Goal: Information Seeking & Learning: Learn about a topic

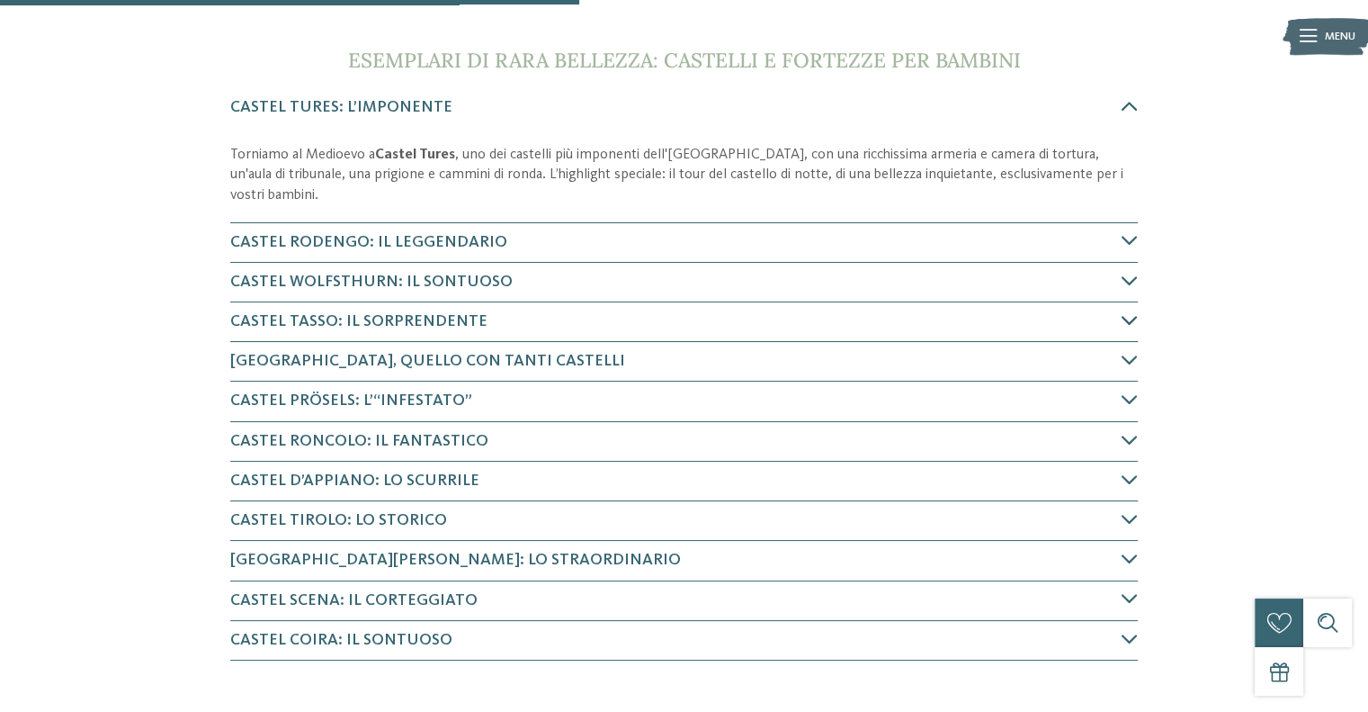
scroll to position [630, 0]
click at [1133, 101] on icon at bounding box center [1130, 105] width 16 height 16
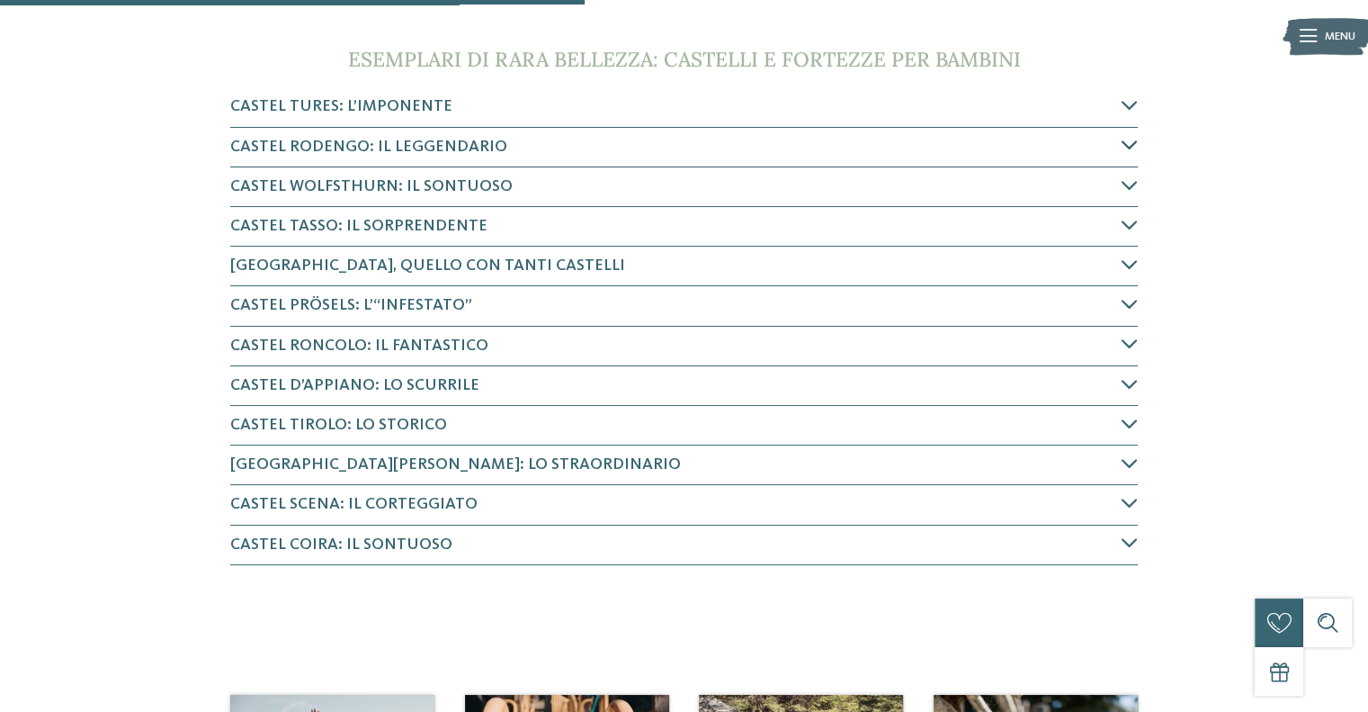
click at [1129, 140] on icon at bounding box center [1130, 145] width 16 height 16
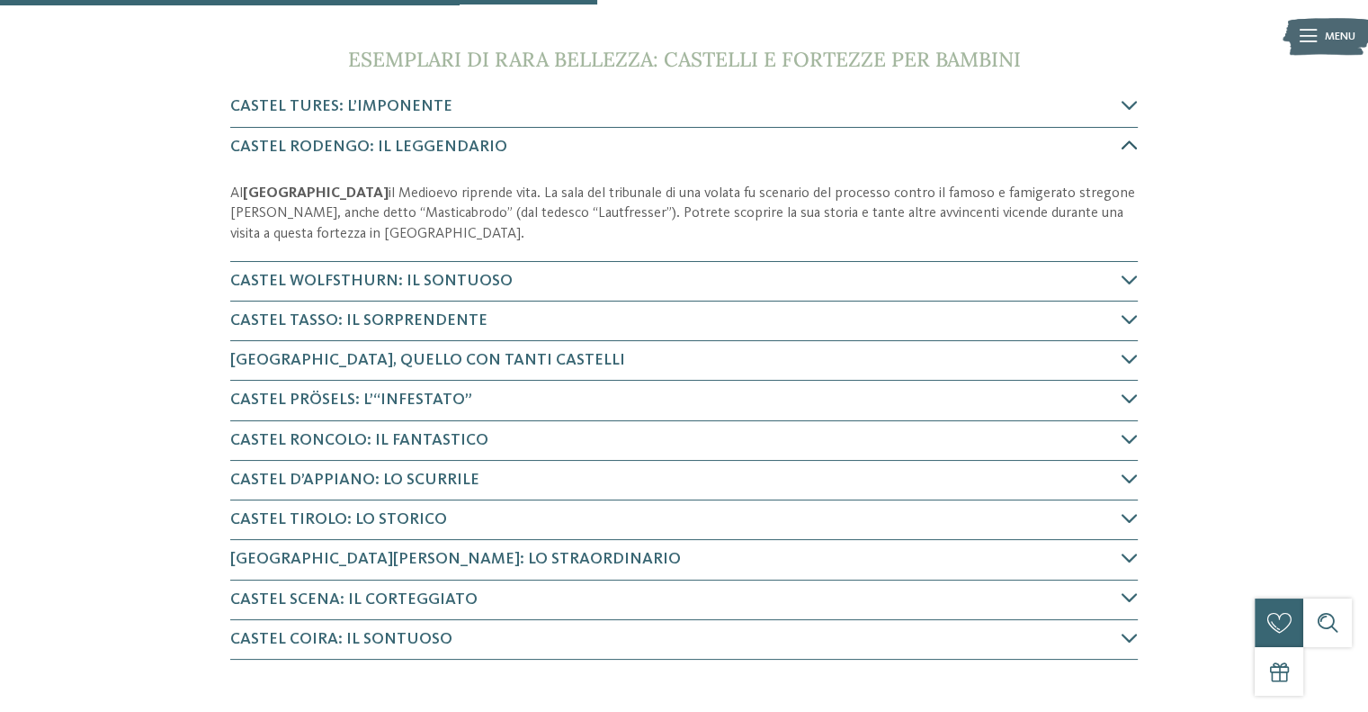
scroll to position [658, 0]
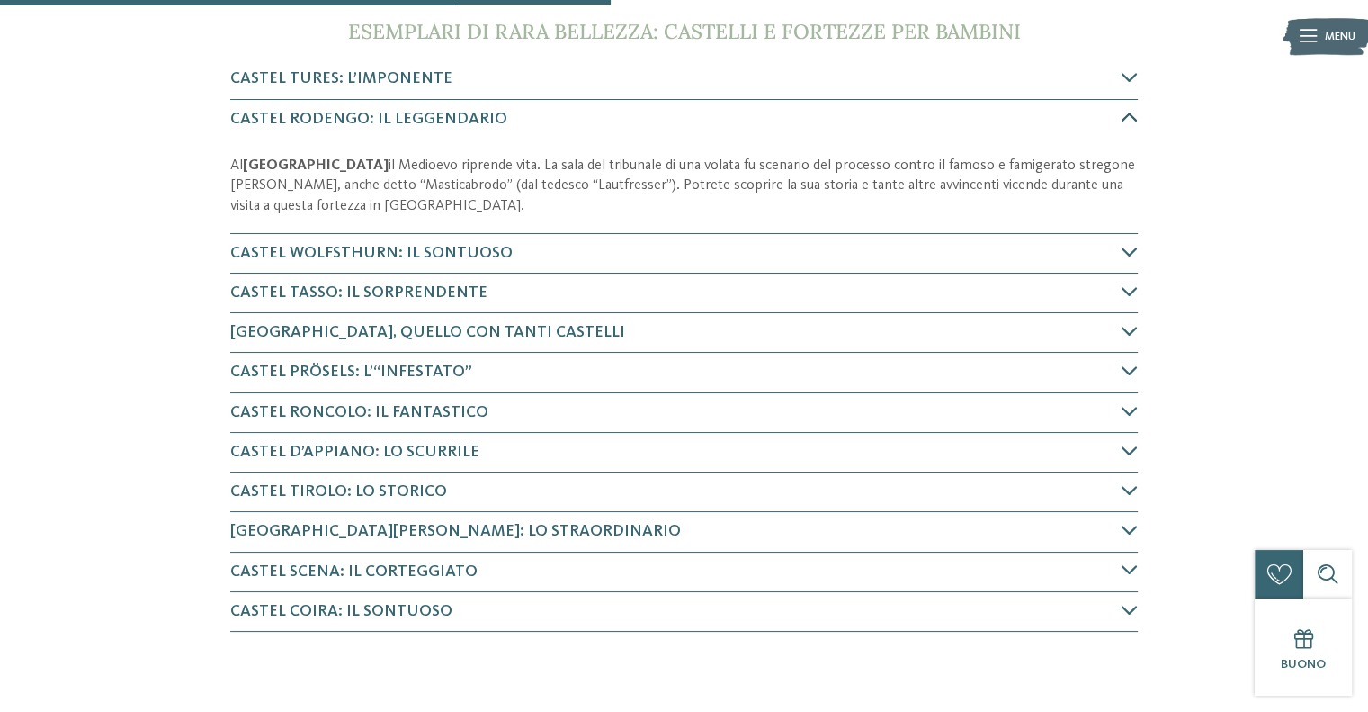
click at [1127, 114] on icon at bounding box center [1130, 117] width 16 height 16
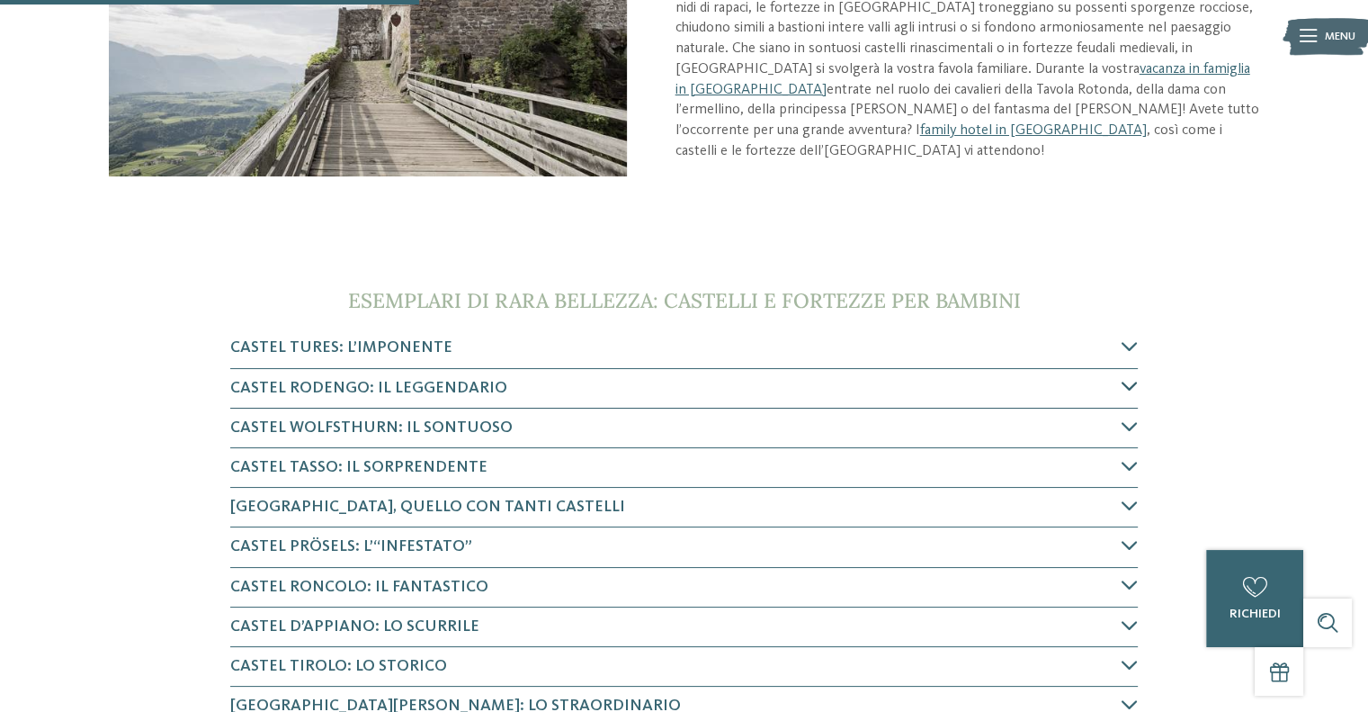
scroll to position [479, 0]
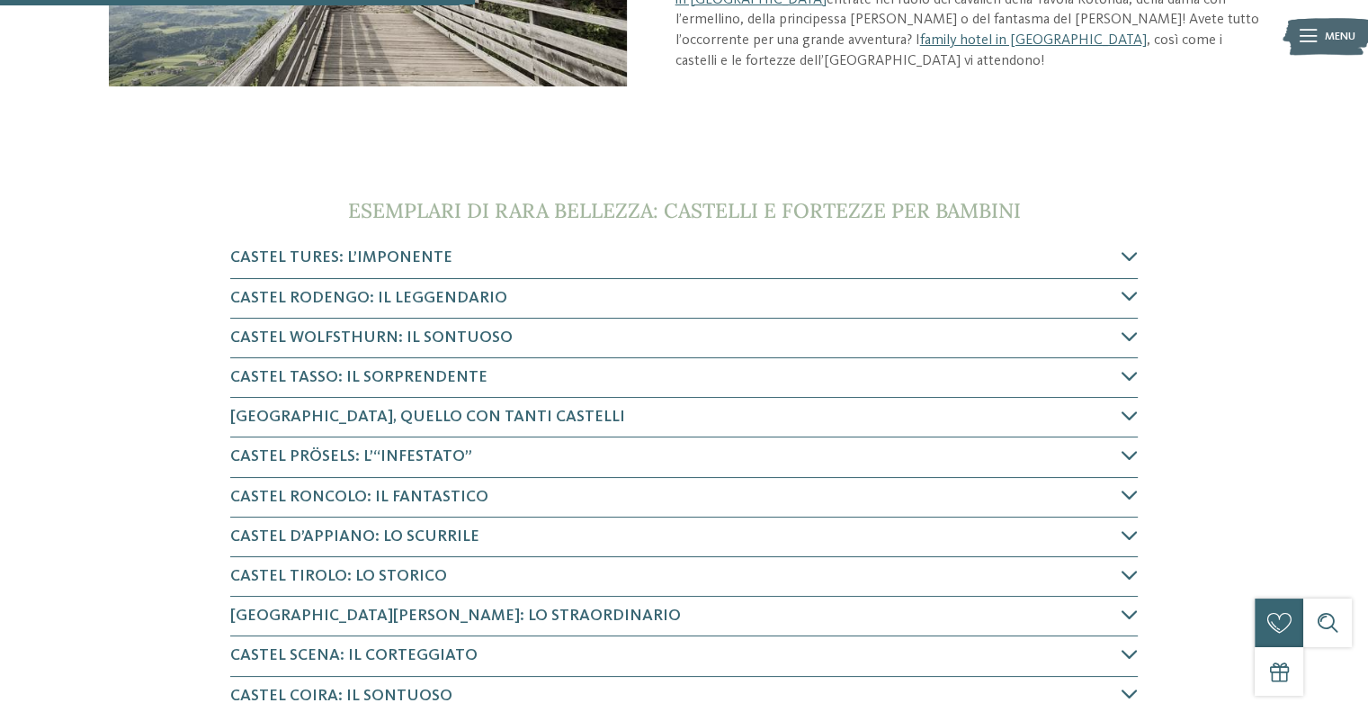
drag, startPoint x: 1127, startPoint y: 114, endPoint x: 528, endPoint y: 125, distance: 599.3
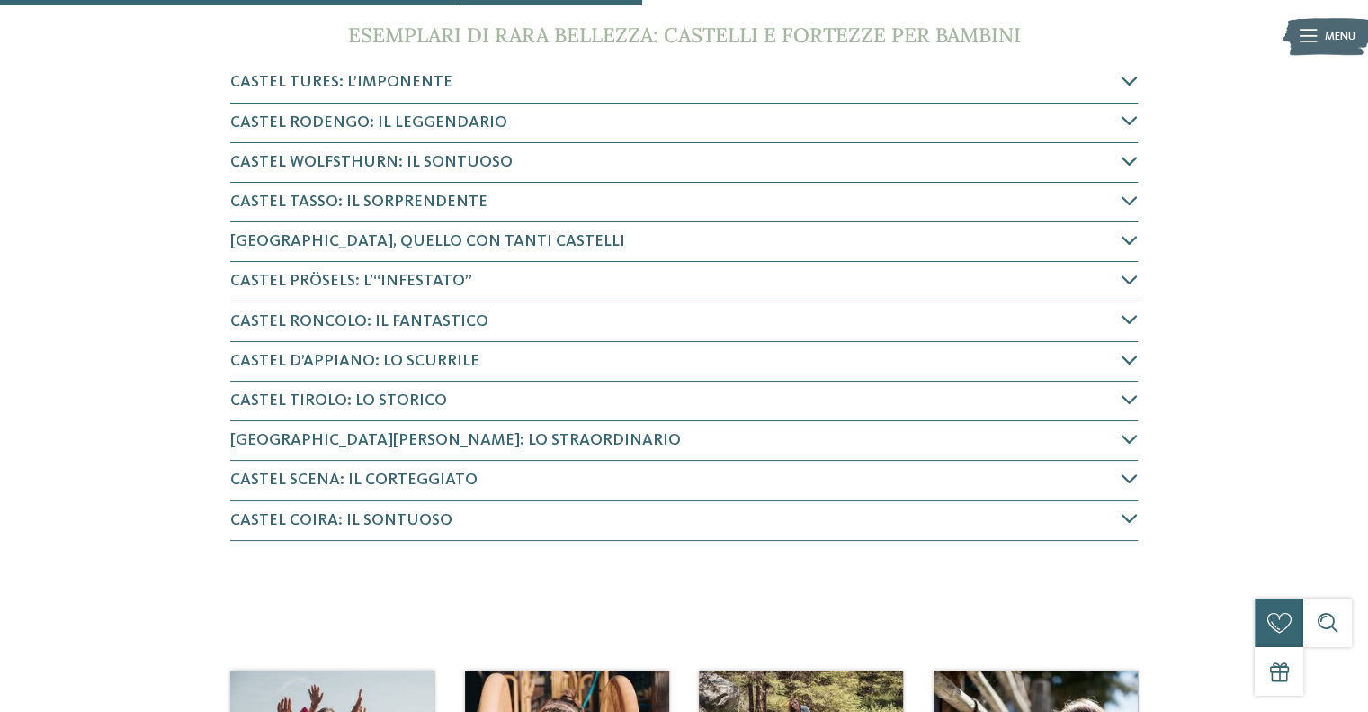
scroll to position [659, 0]
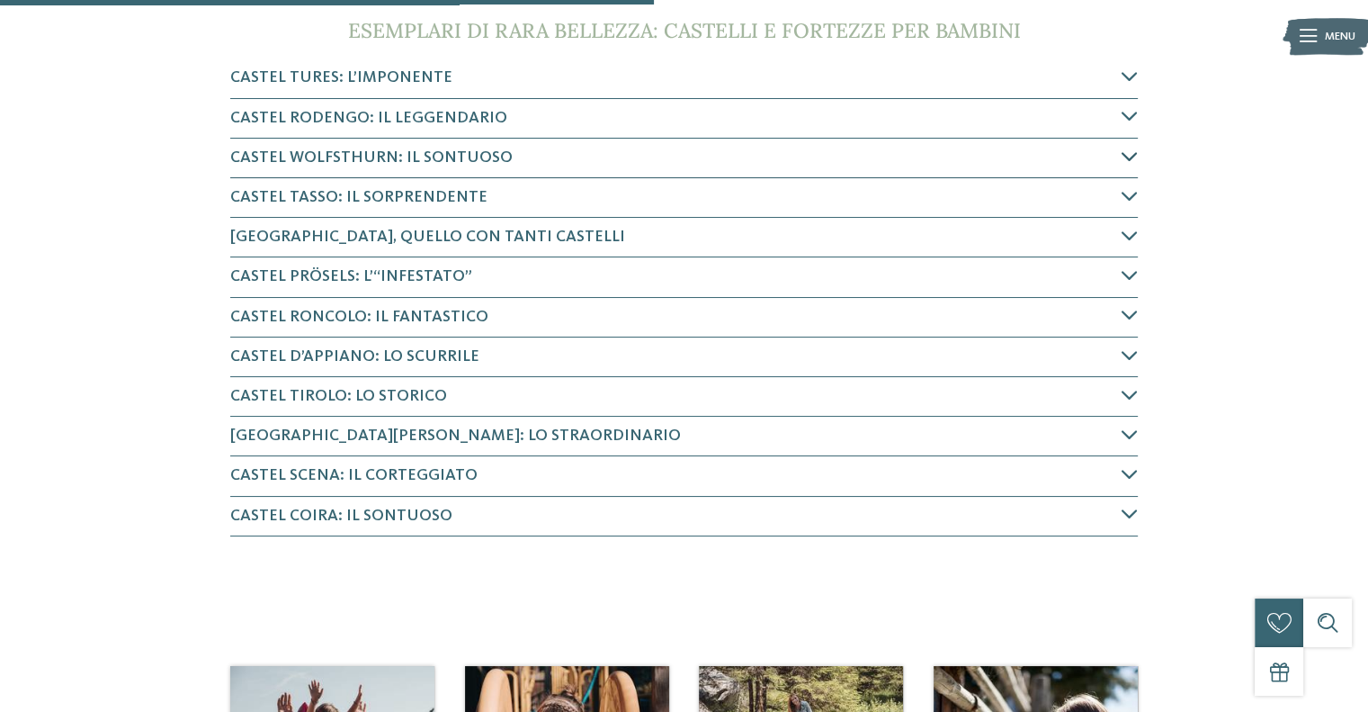
click at [1126, 153] on icon at bounding box center [1130, 156] width 16 height 16
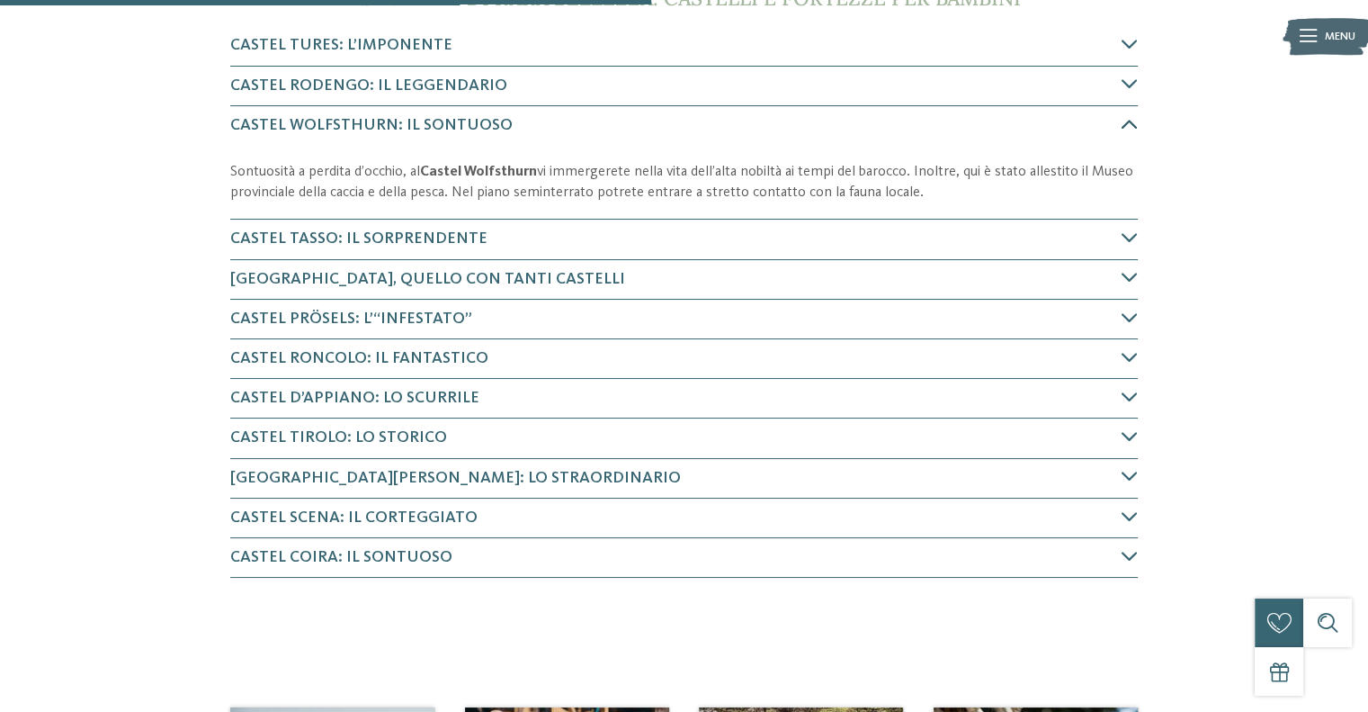
scroll to position [697, 0]
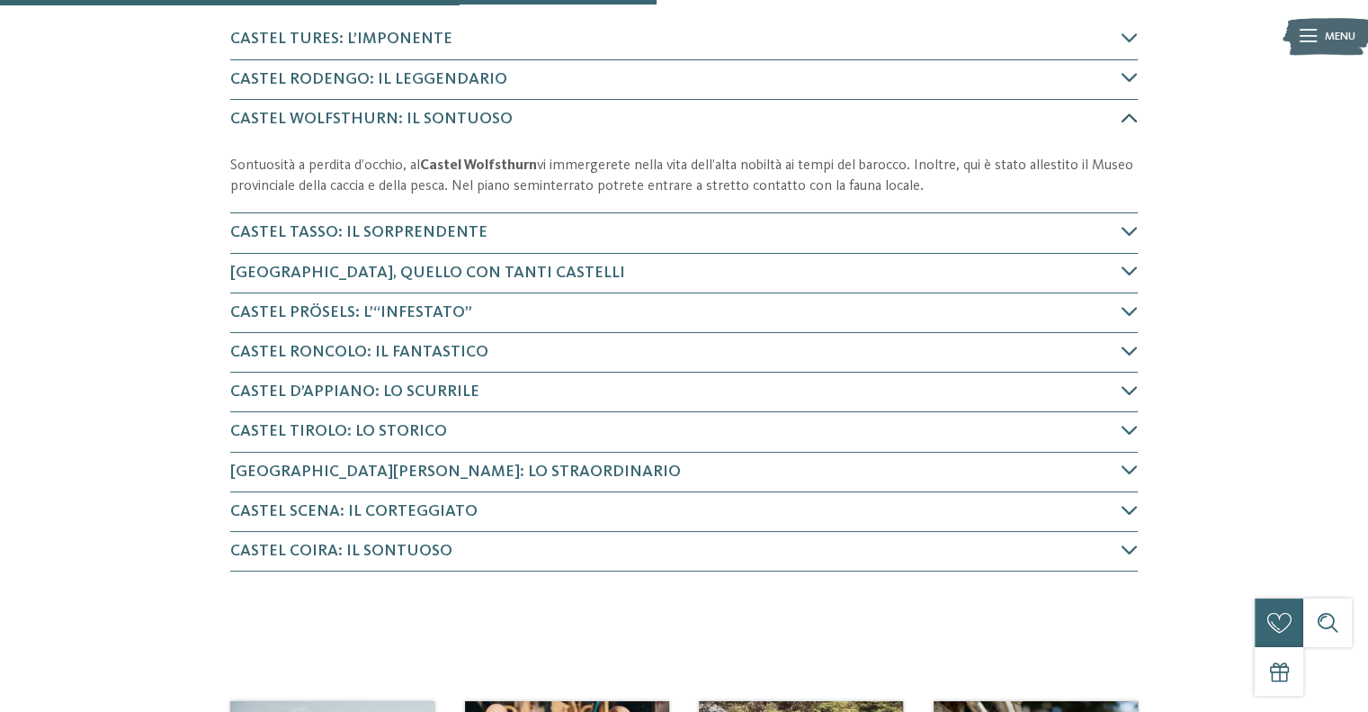
click at [1126, 111] on icon at bounding box center [1130, 118] width 16 height 16
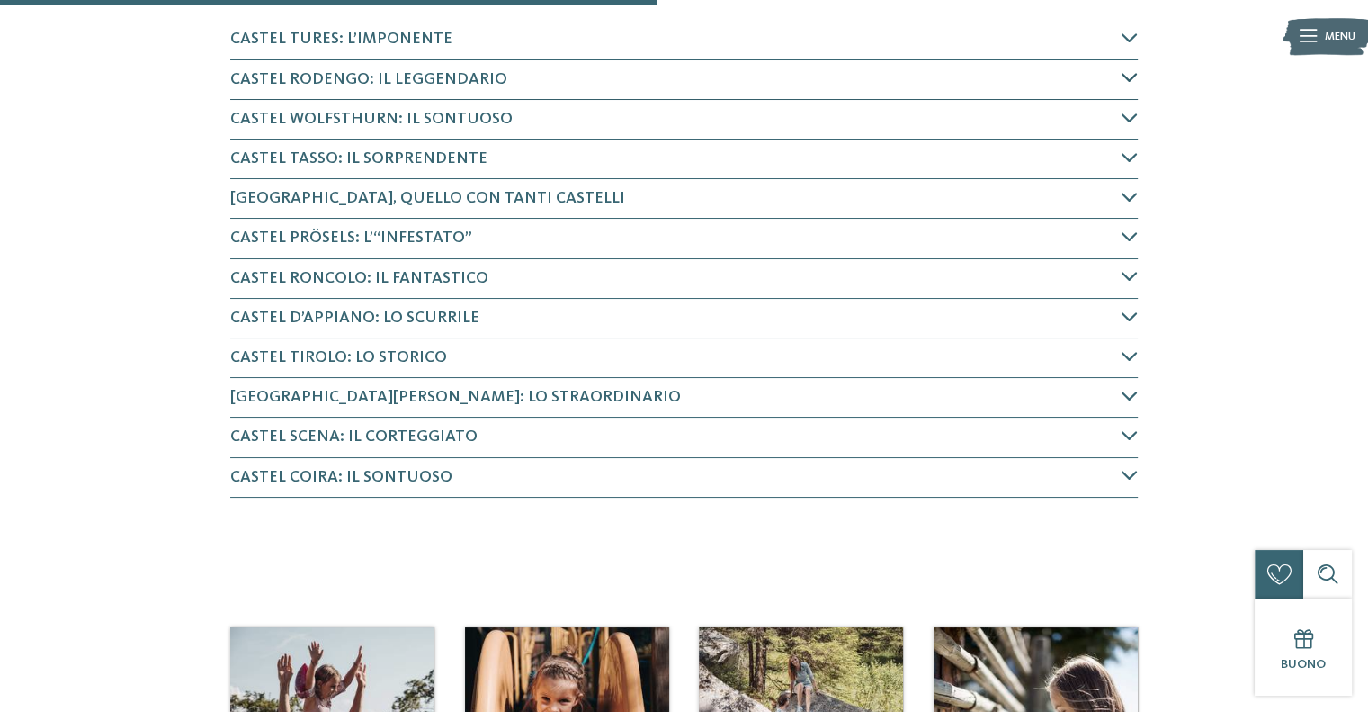
click at [1123, 82] on icon at bounding box center [1130, 77] width 16 height 16
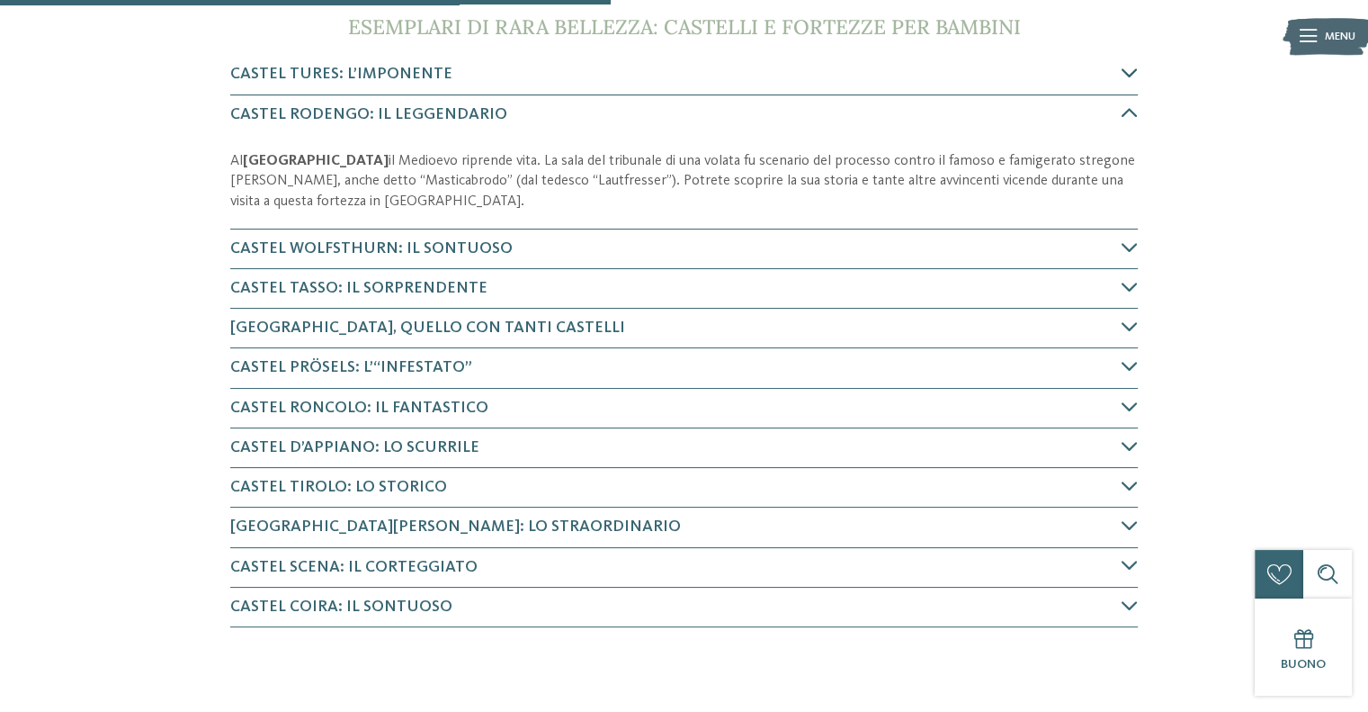
scroll to position [658, 0]
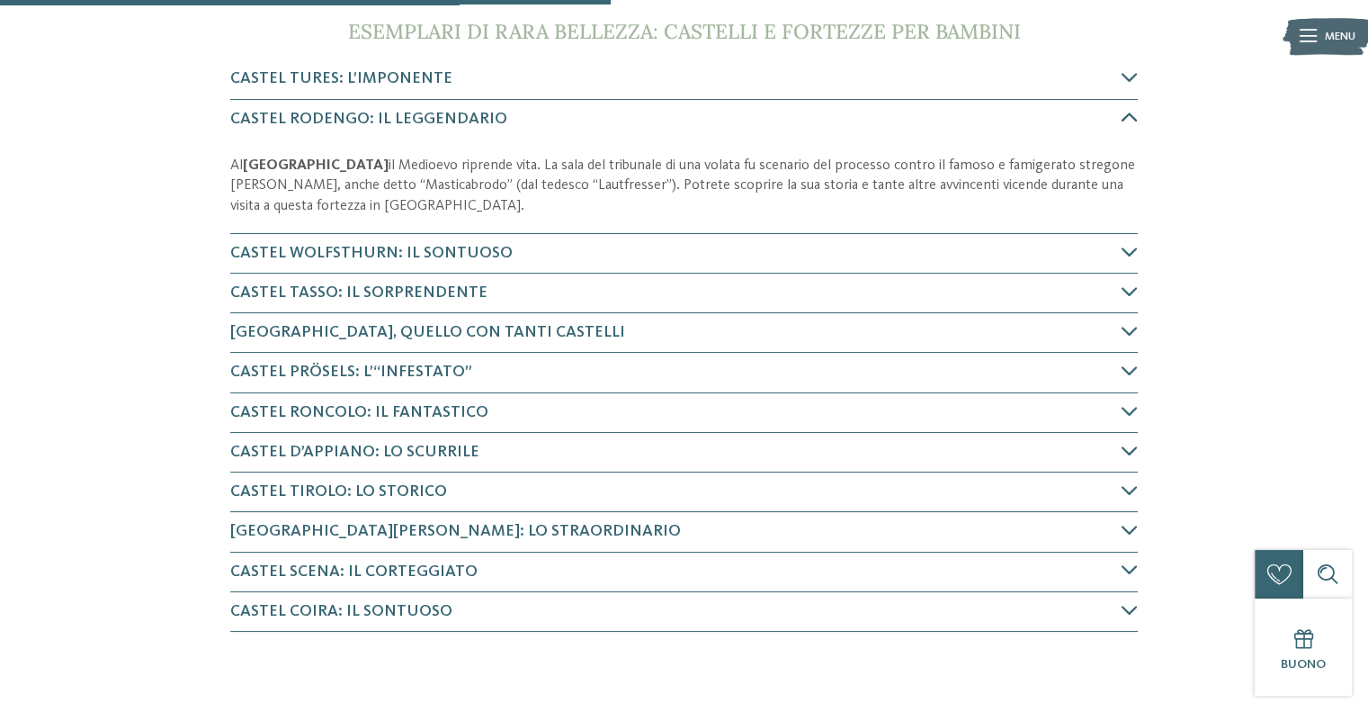
click at [1127, 114] on icon at bounding box center [1130, 117] width 16 height 16
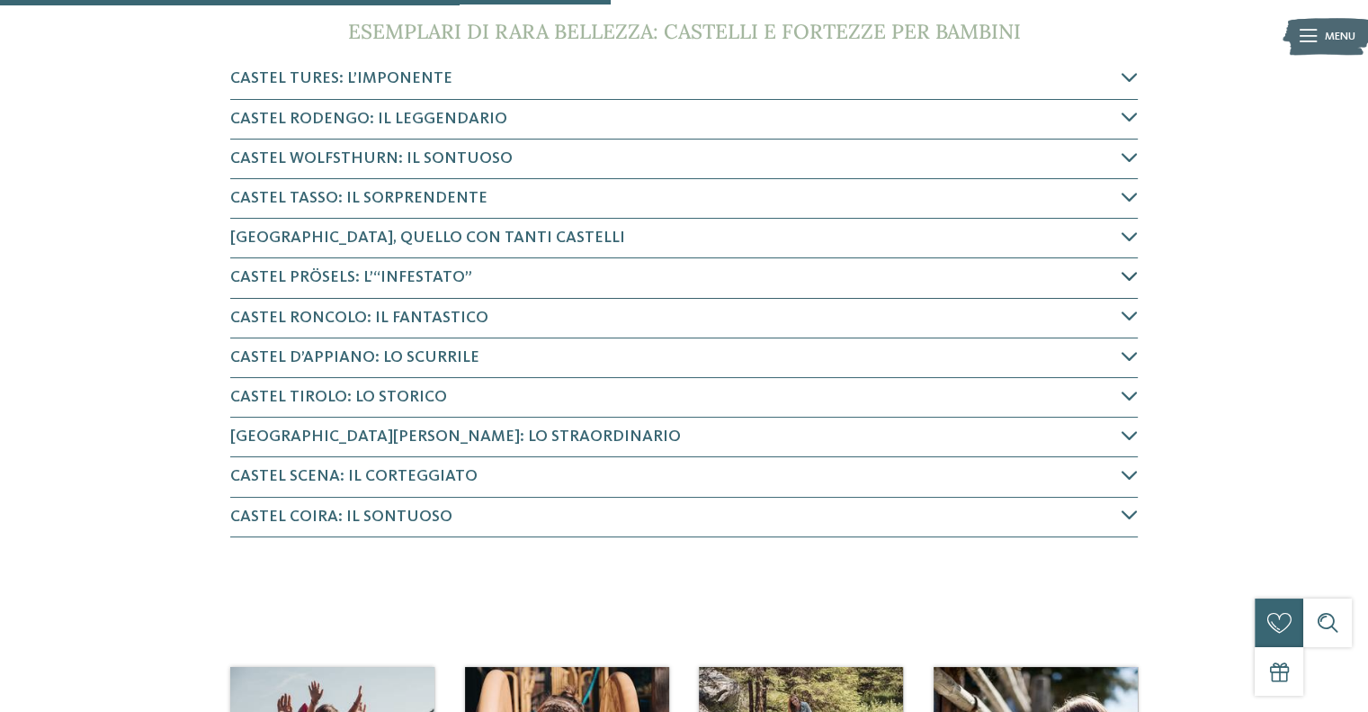
click at [1134, 276] on icon at bounding box center [1130, 276] width 16 height 16
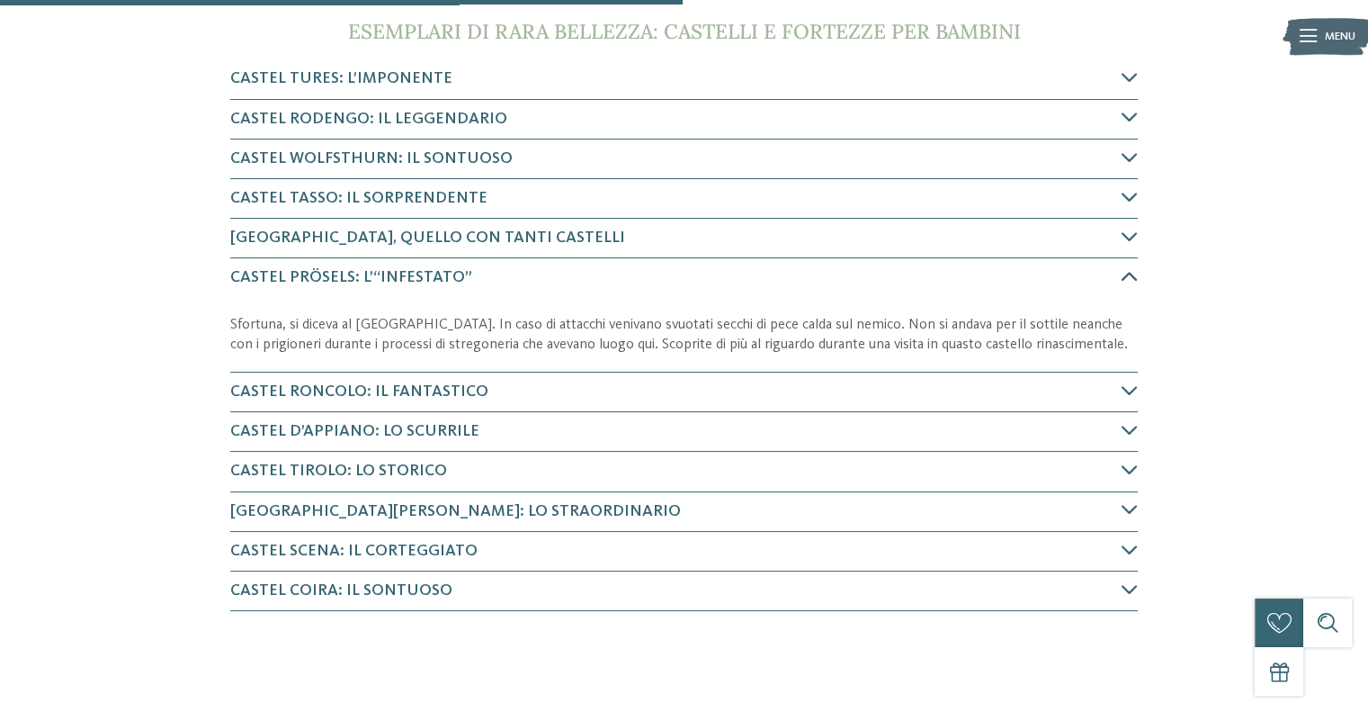
scroll to position [816, 0]
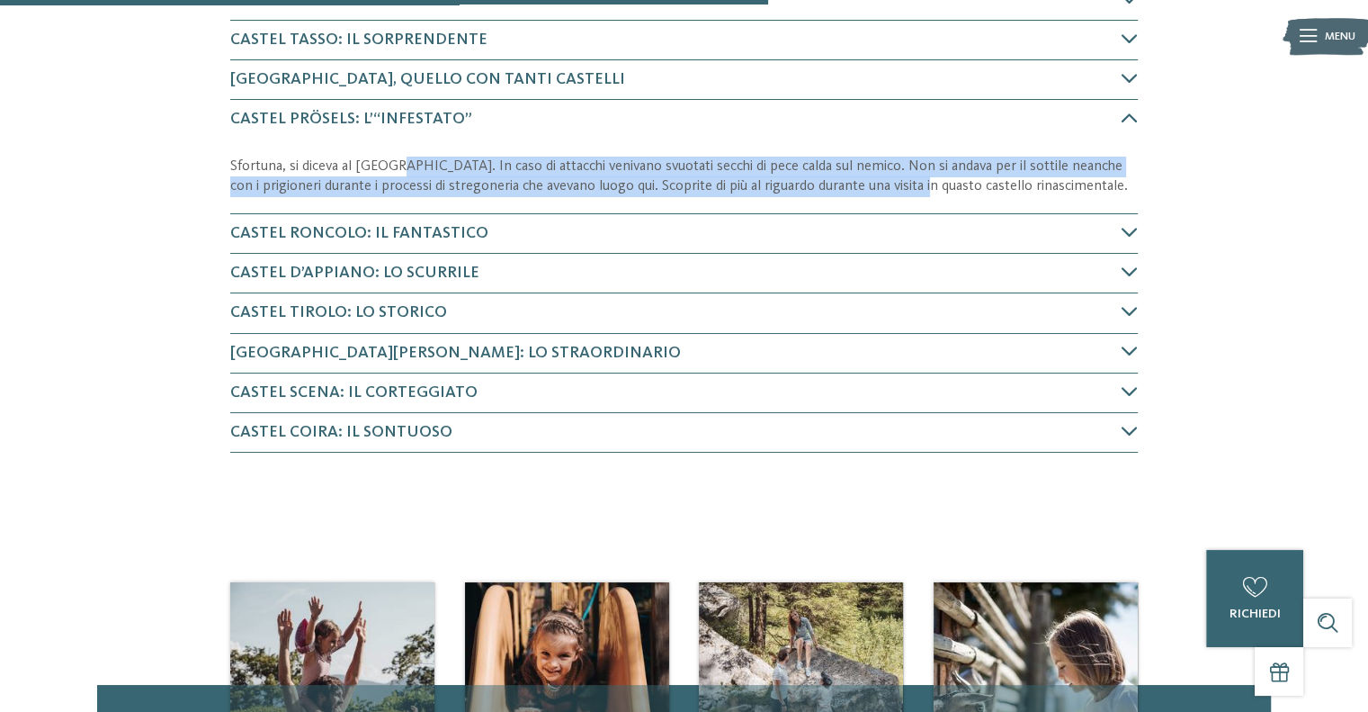
drag, startPoint x: 529, startPoint y: 174, endPoint x: 916, endPoint y: 209, distance: 388.5
click at [916, 209] on div "Sfortuna, si diceva al [GEOGRAPHIC_DATA]. In caso di attacchi venivano svuotati…" at bounding box center [684, 177] width 908 height 74
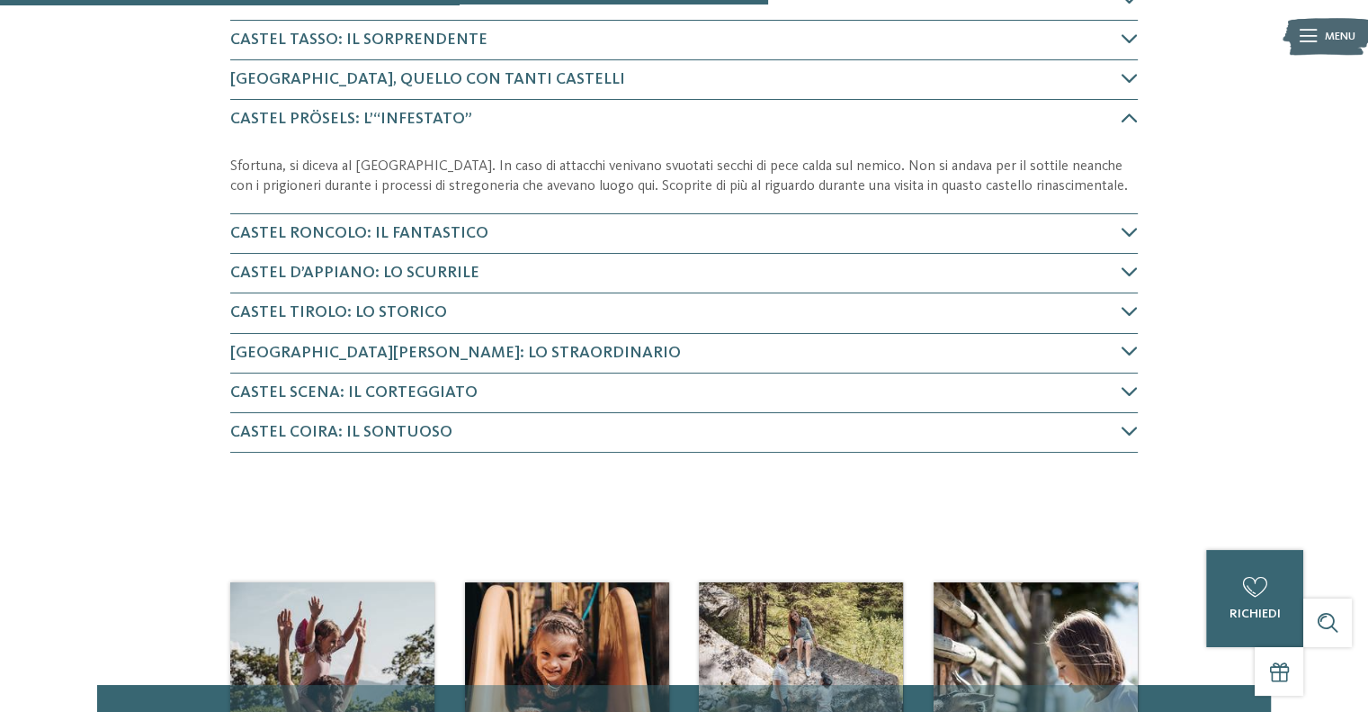
click at [936, 183] on p "Sfortuna, si diceva al [GEOGRAPHIC_DATA]. In caso di attacchi venivano svuotati…" at bounding box center [684, 177] width 908 height 40
click at [1125, 120] on icon at bounding box center [1130, 118] width 16 height 16
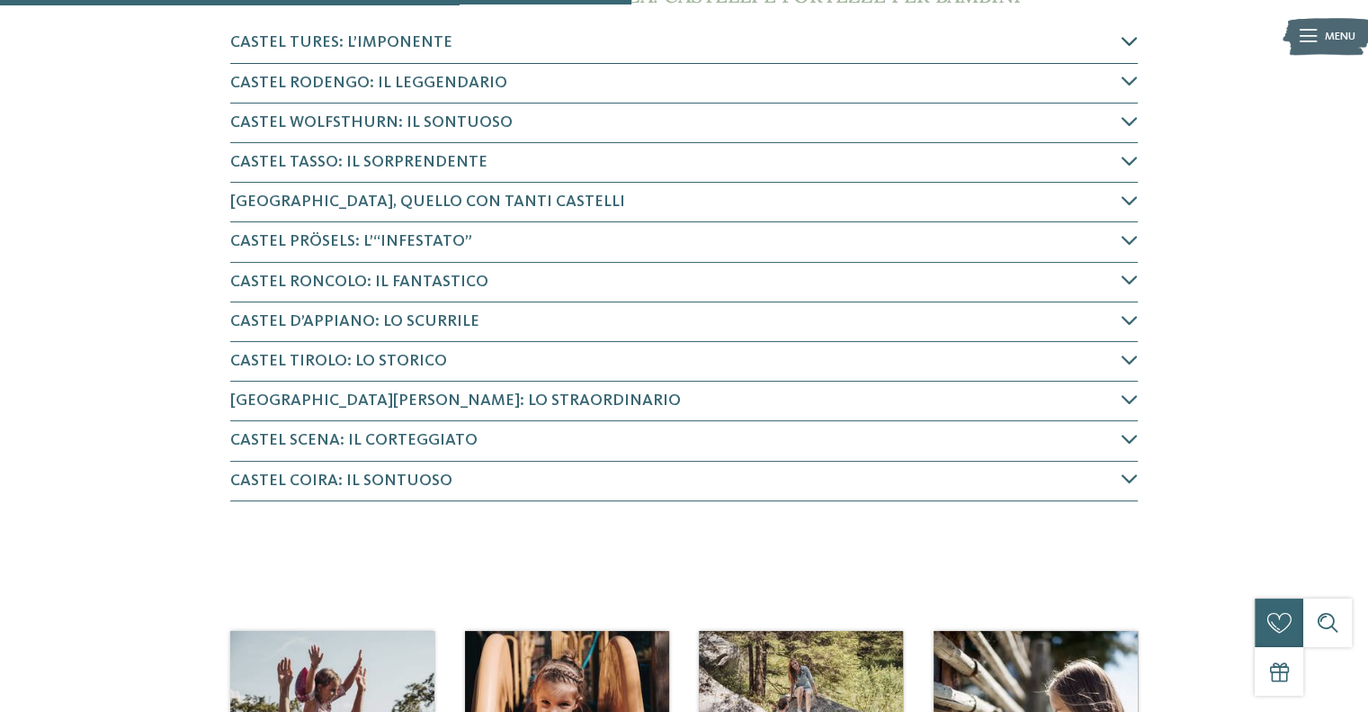
scroll to position [636, 0]
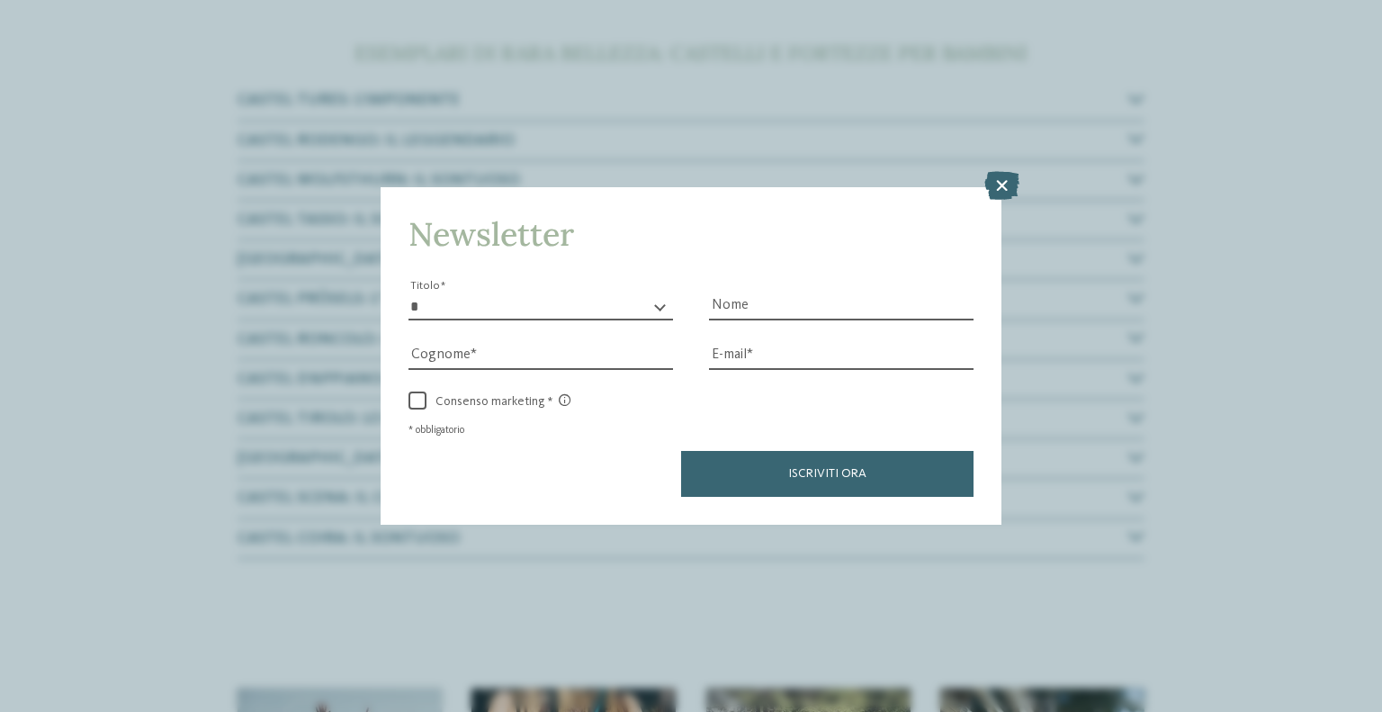
click at [1000, 172] on icon at bounding box center [1001, 185] width 35 height 29
